Goal: Navigation & Orientation: Find specific page/section

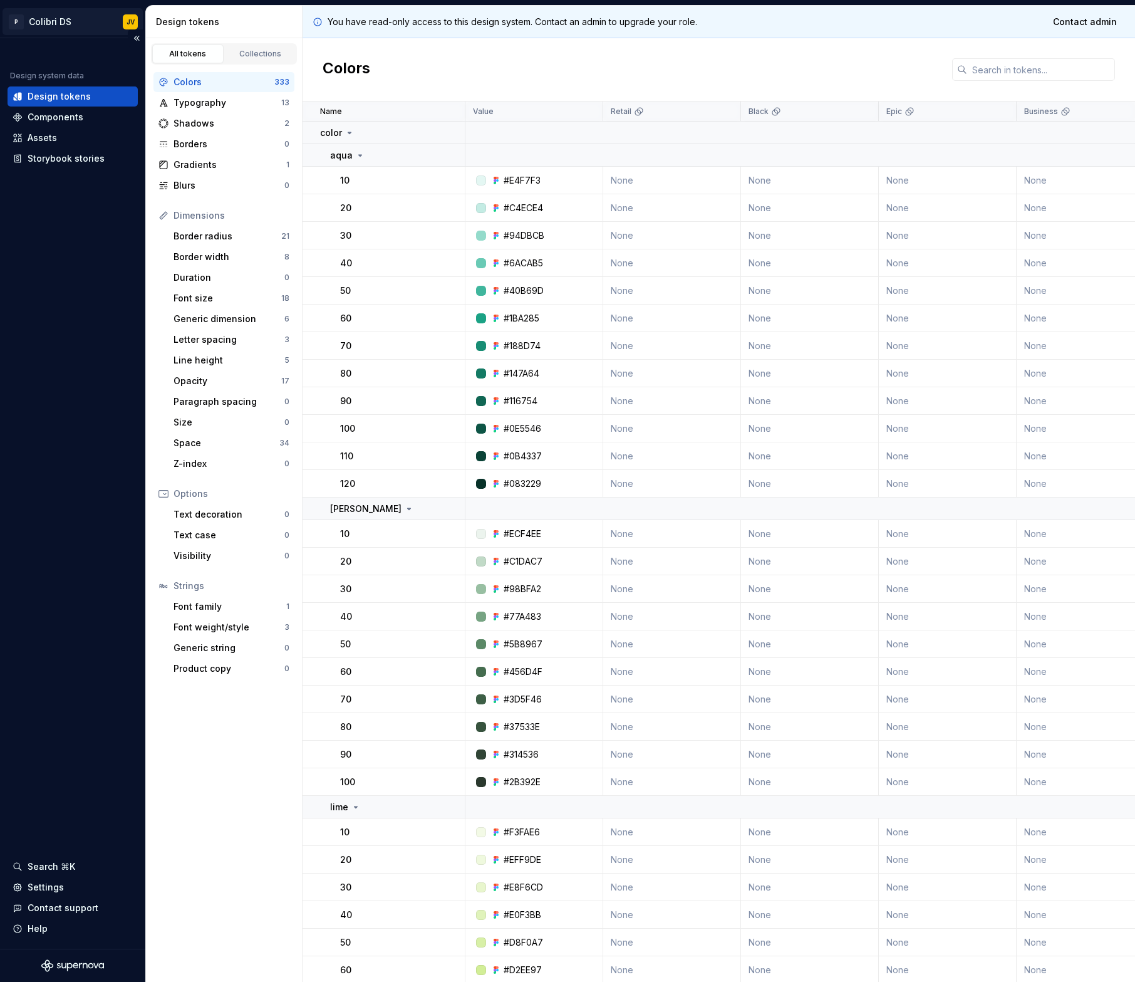
drag, startPoint x: 50, startPoint y: 51, endPoint x: 48, endPoint y: 26, distance: 25.1
click at [50, 51] on div "Design system data Design tokens Components Assets Storybook stories" at bounding box center [73, 108] width 130 height 120
click at [48, 26] on html "P Colibri DS JV Design system data Design tokens Components Assets Storybook st…" at bounding box center [567, 491] width 1135 height 982
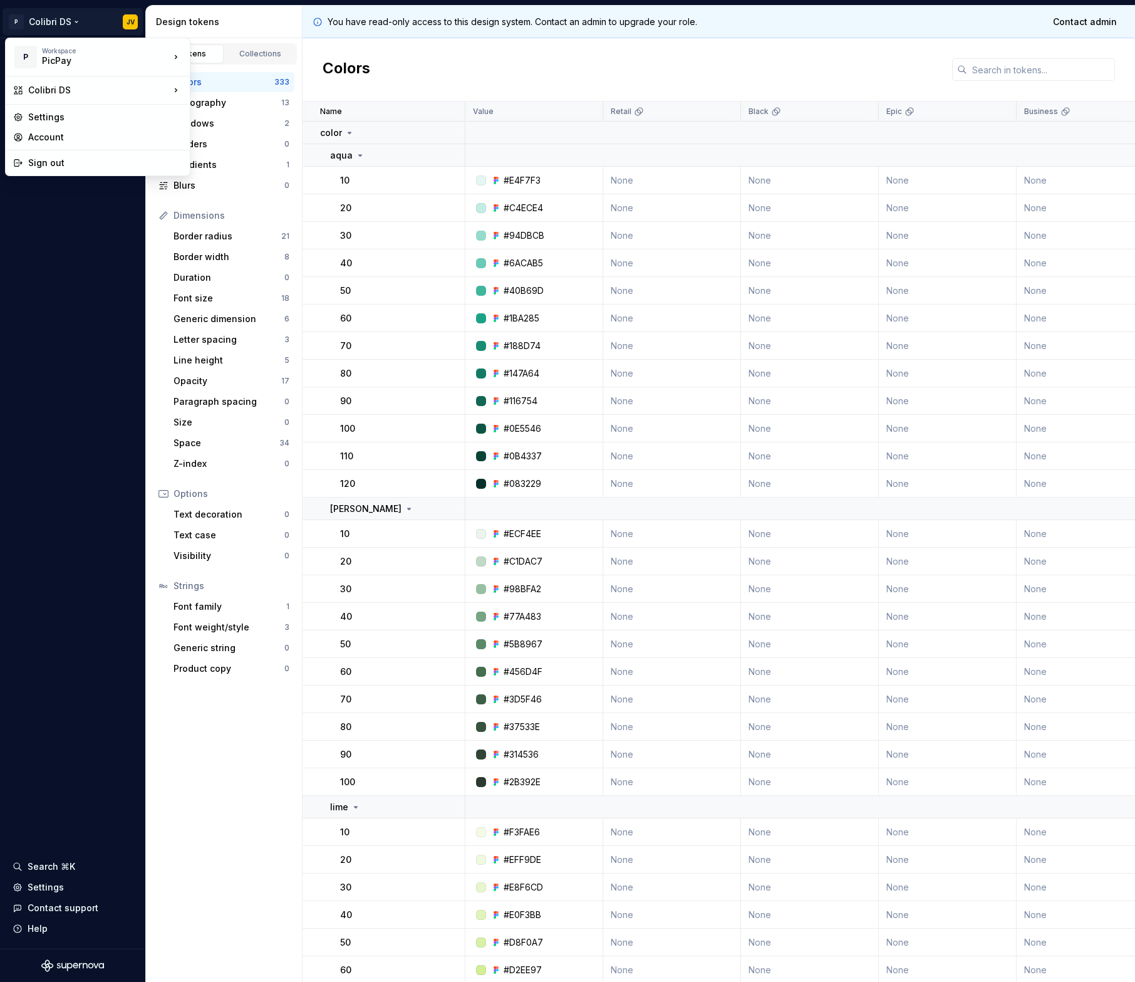
click at [69, 199] on html "P Colibri DS JV Design system data Design tokens Components Assets Storybook st…" at bounding box center [567, 491] width 1135 height 982
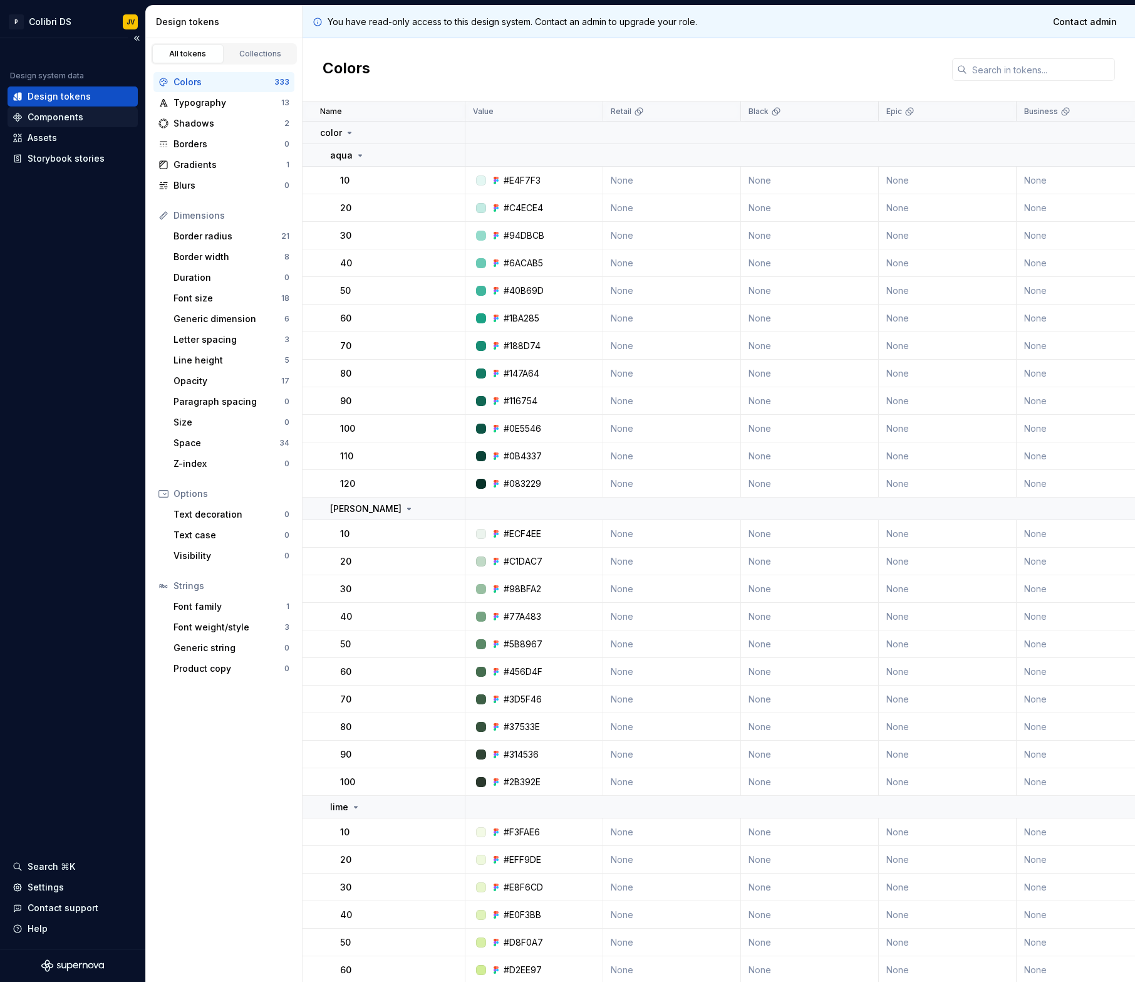
click at [60, 123] on div "Components" at bounding box center [56, 117] width 56 height 13
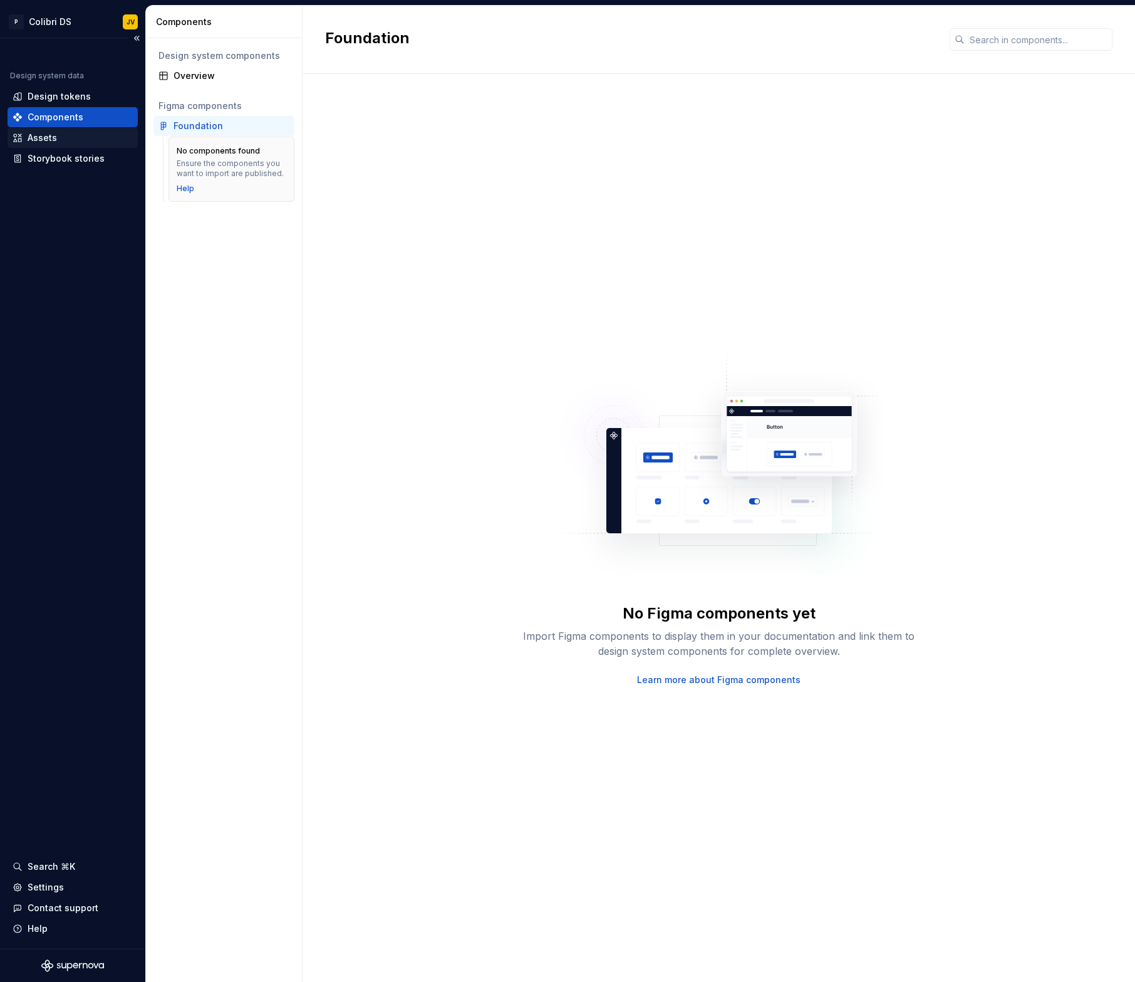
click at [60, 143] on div "Assets" at bounding box center [73, 138] width 120 height 13
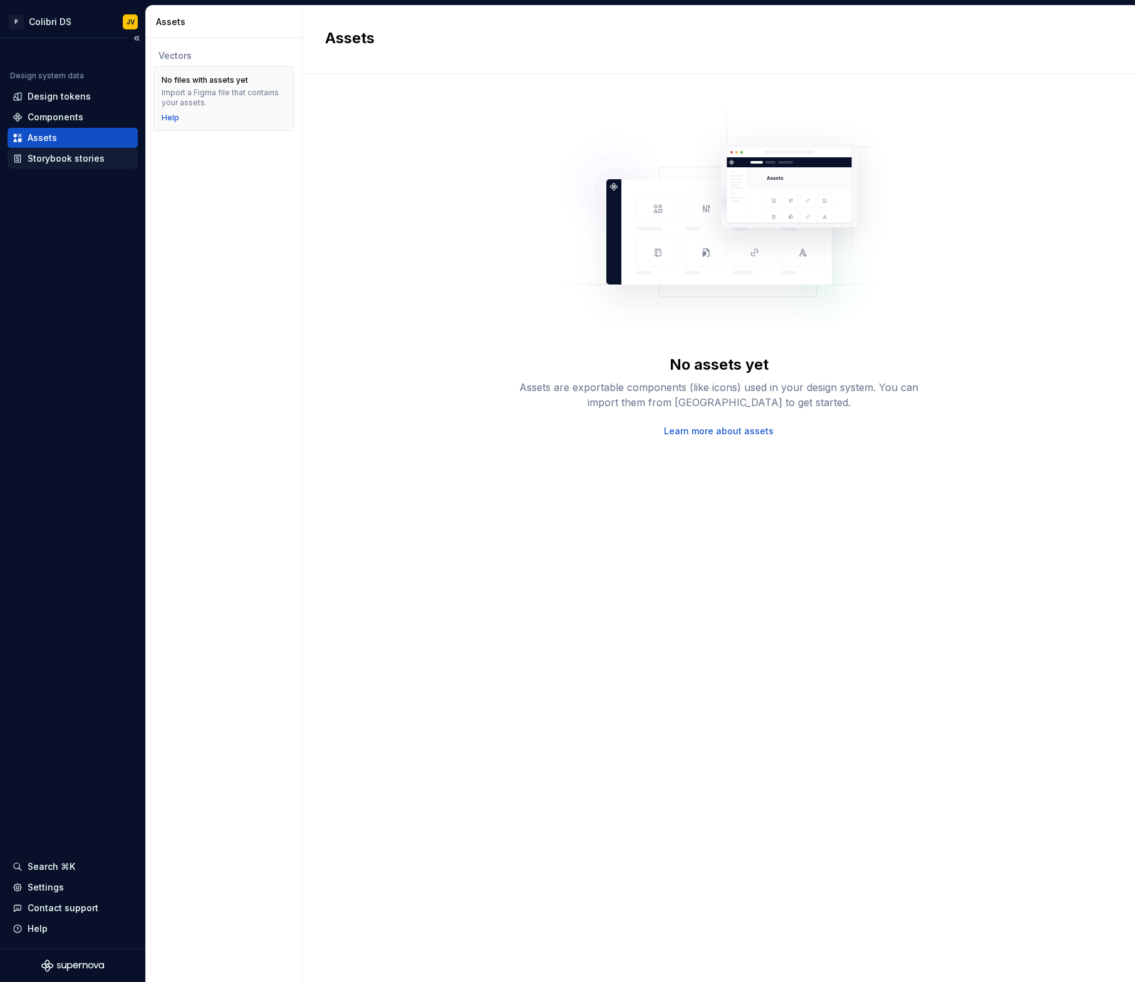
click at [61, 155] on div "Storybook stories" at bounding box center [66, 158] width 77 height 13
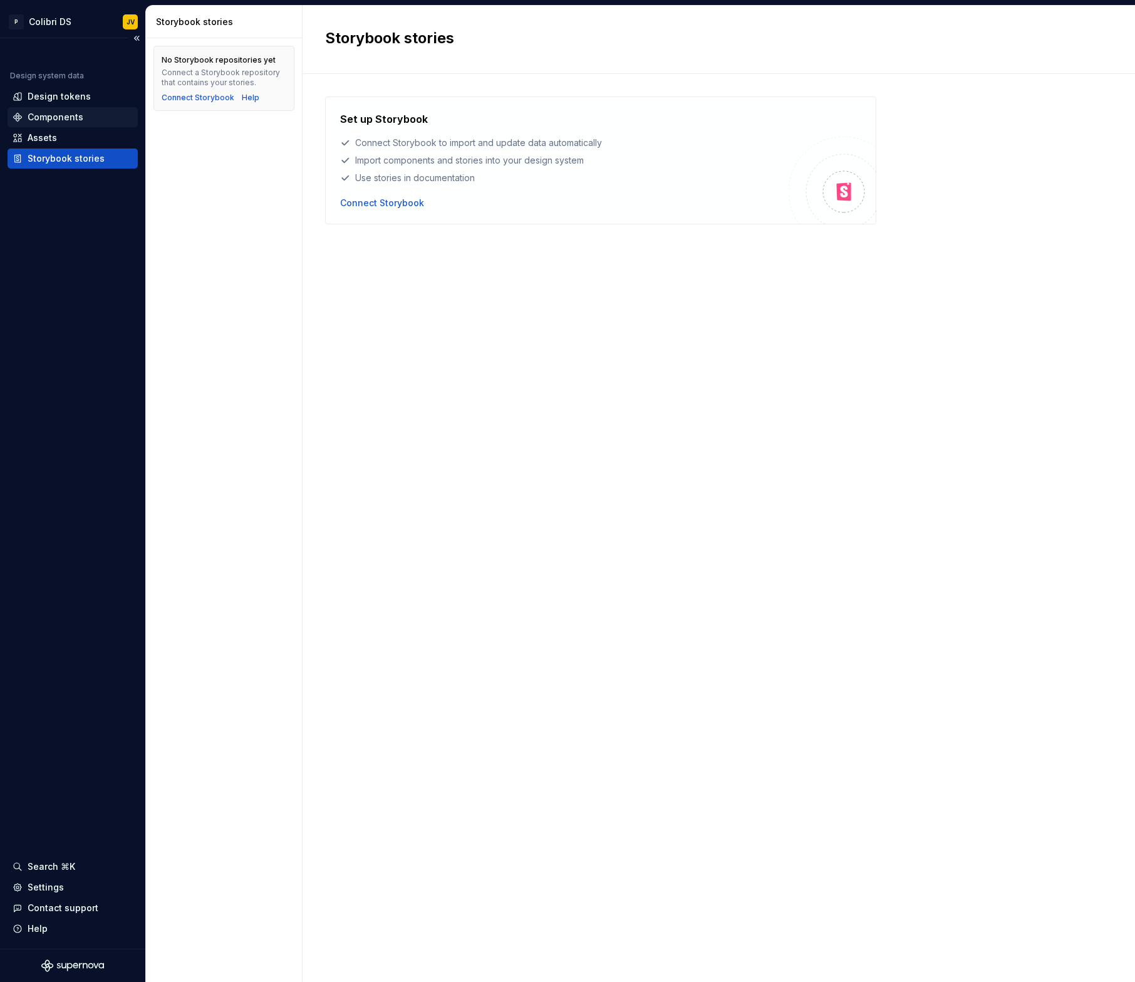
click at [68, 108] on div "Components" at bounding box center [73, 117] width 130 height 20
click at [68, 98] on div "Design tokens" at bounding box center [59, 96] width 63 height 13
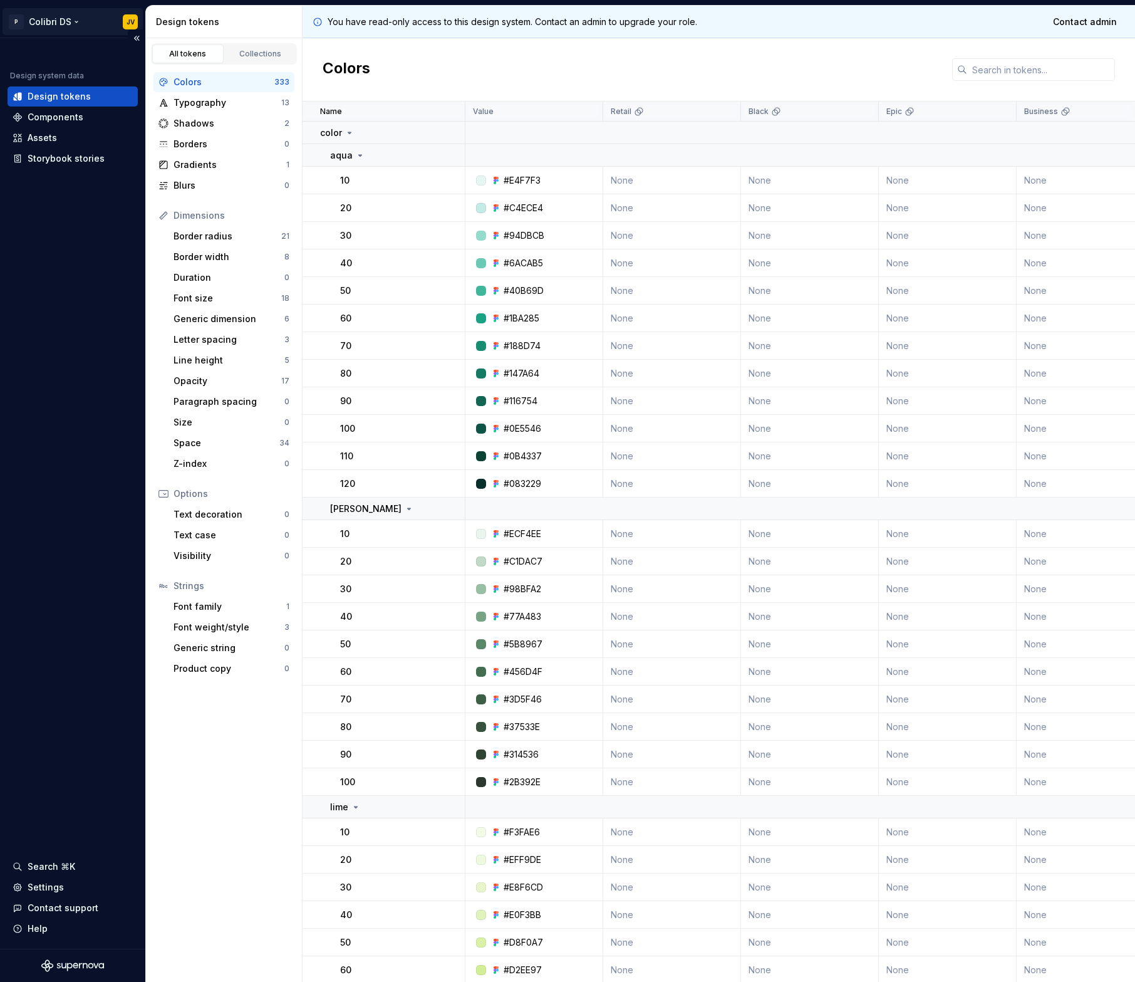
click at [77, 25] on html "P Colibri DS JV Design system data Design tokens Components Assets Storybook st…" at bounding box center [567, 491] width 1135 height 982
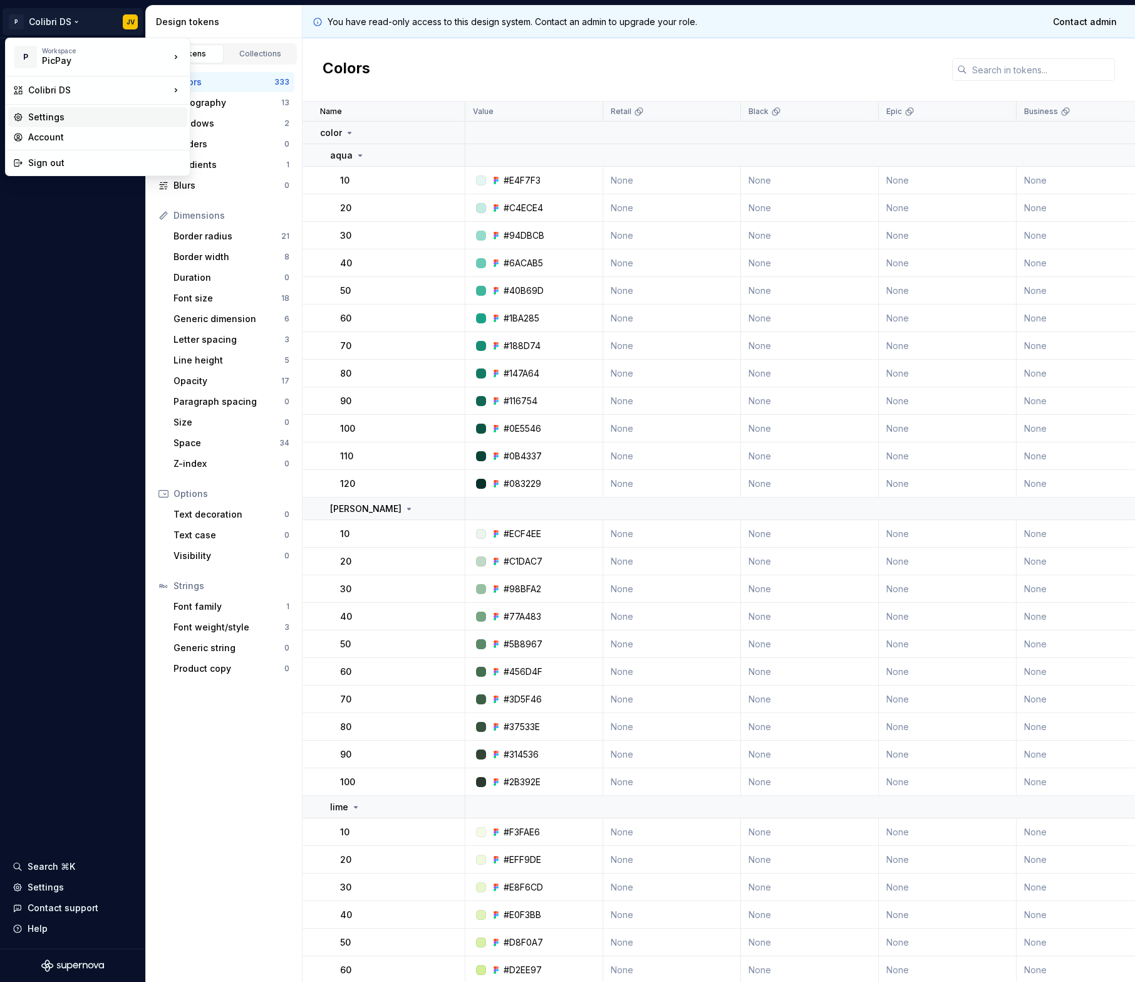
click at [105, 116] on div "Settings" at bounding box center [105, 117] width 154 height 13
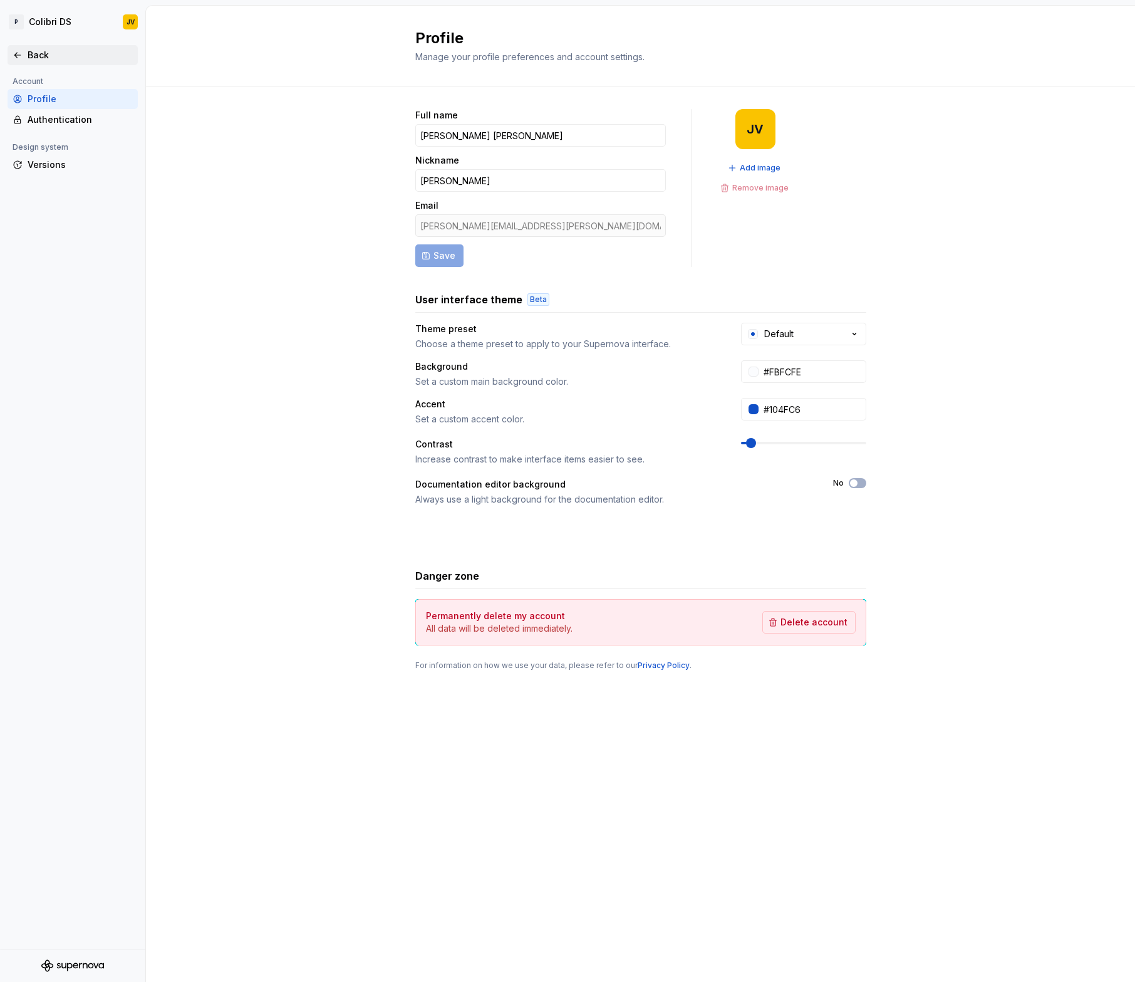
click at [13, 56] on icon at bounding box center [18, 55] width 10 height 10
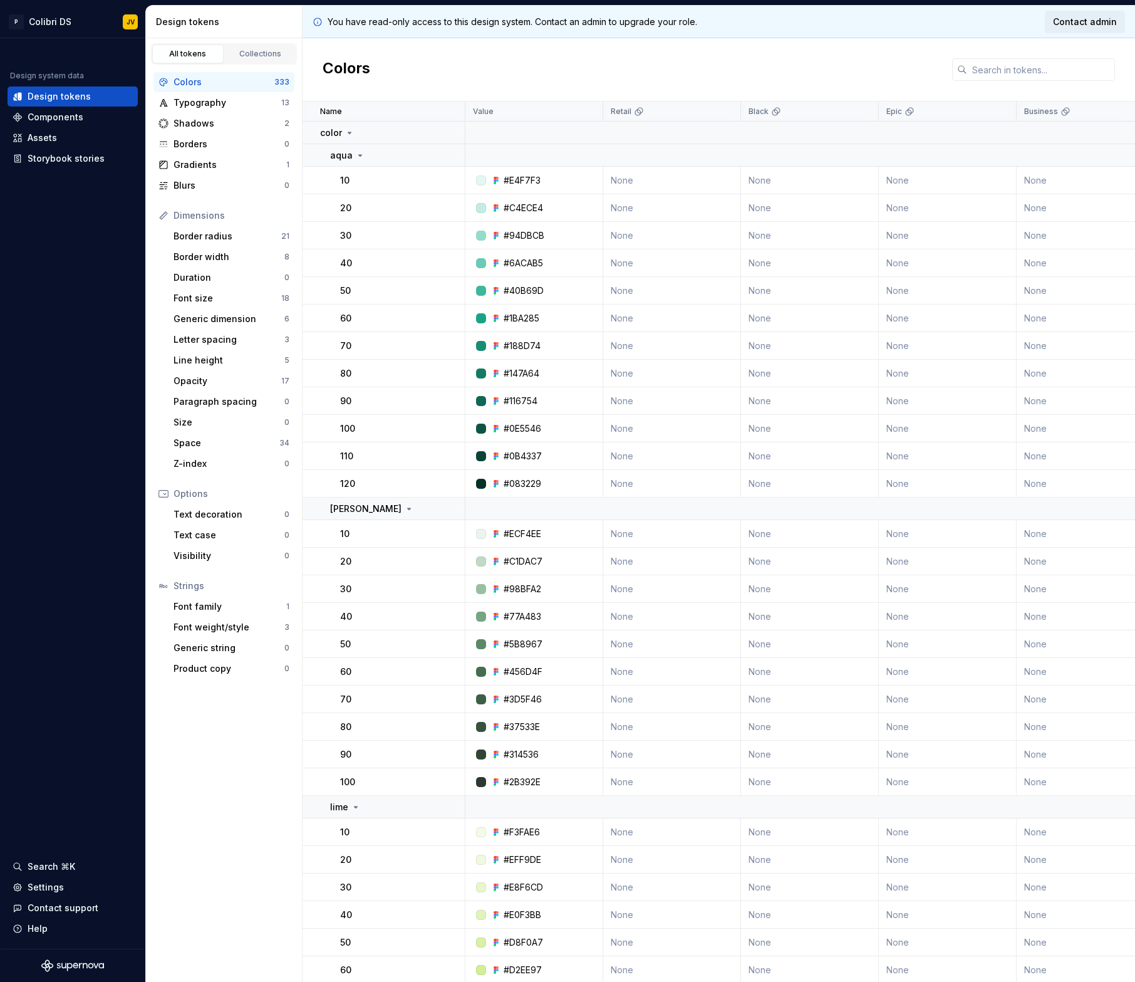
click at [1087, 28] on span "Contact admin" at bounding box center [1085, 22] width 64 height 13
click at [53, 125] on div "Components" at bounding box center [73, 117] width 130 height 20
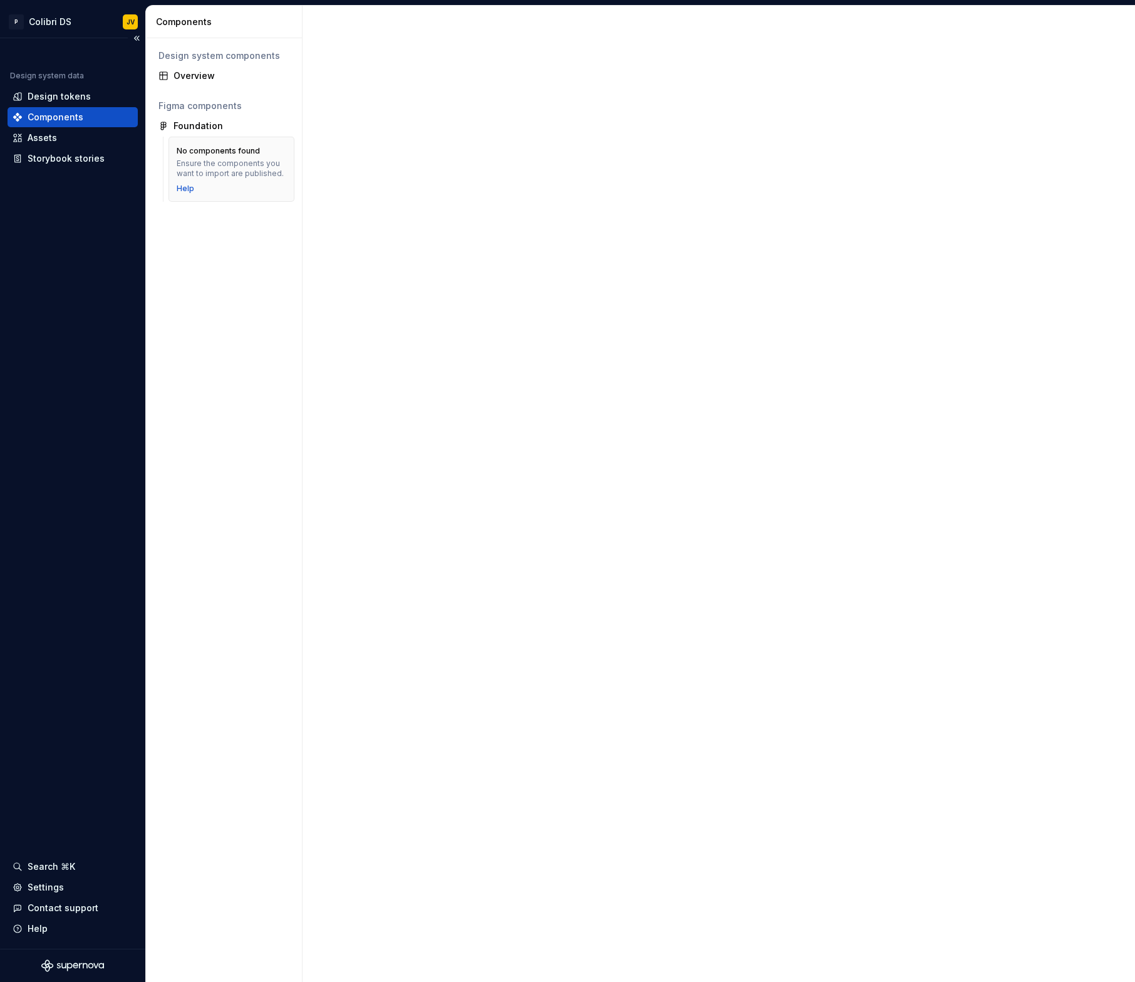
click at [60, 114] on div "Components" at bounding box center [56, 117] width 56 height 13
